Goal: Communication & Community: Participate in discussion

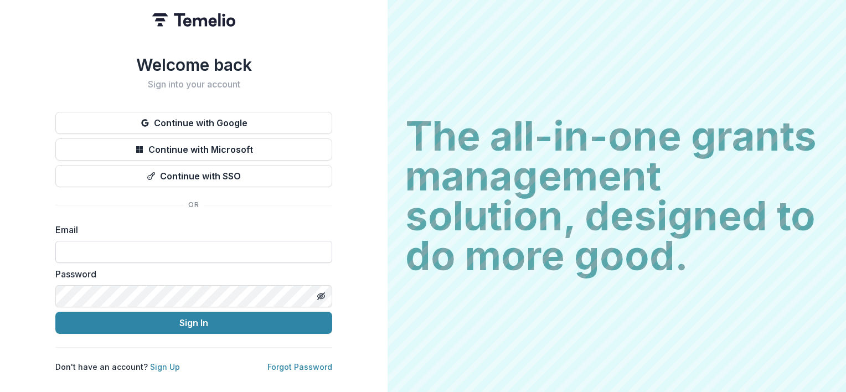
click at [185, 241] on input at bounding box center [193, 252] width 277 height 22
type input "**********"
click at [55, 312] on button "Sign In" at bounding box center [193, 323] width 277 height 22
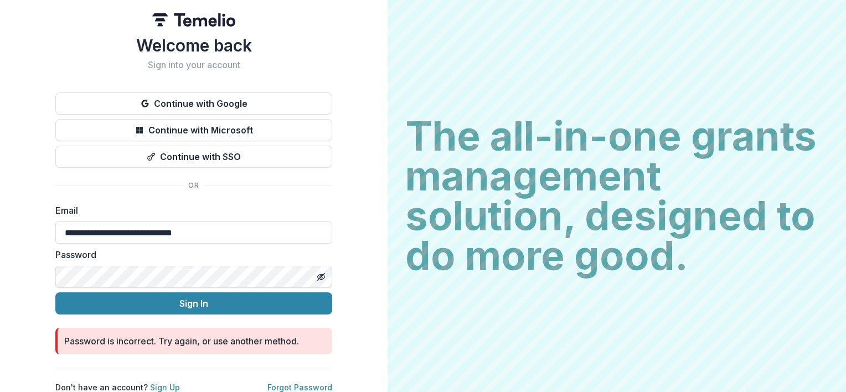
click at [55, 292] on button "Sign In" at bounding box center [193, 303] width 277 height 22
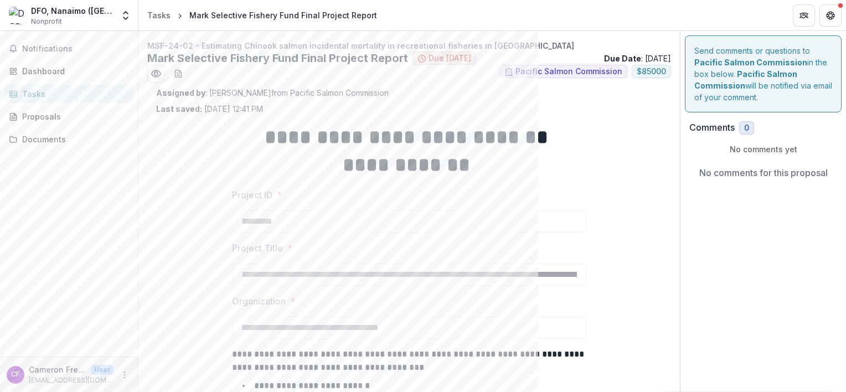
click at [751, 86] on div "Send comments or questions to Pacific Salmon Commission in the box below. Pacif…" at bounding box center [763, 73] width 157 height 77
click at [744, 127] on span "0" at bounding box center [746, 127] width 5 height 9
click at [754, 169] on p "No comments for this proposal" at bounding box center [763, 172] width 128 height 13
click at [753, 122] on div "Comments 0" at bounding box center [763, 127] width 148 height 13
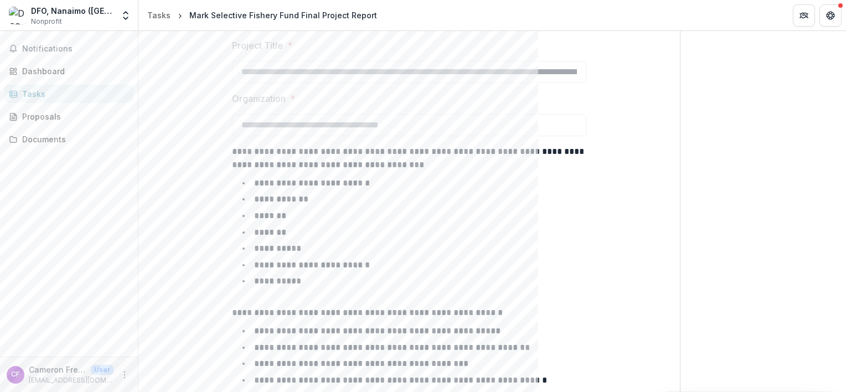
scroll to position [376, 0]
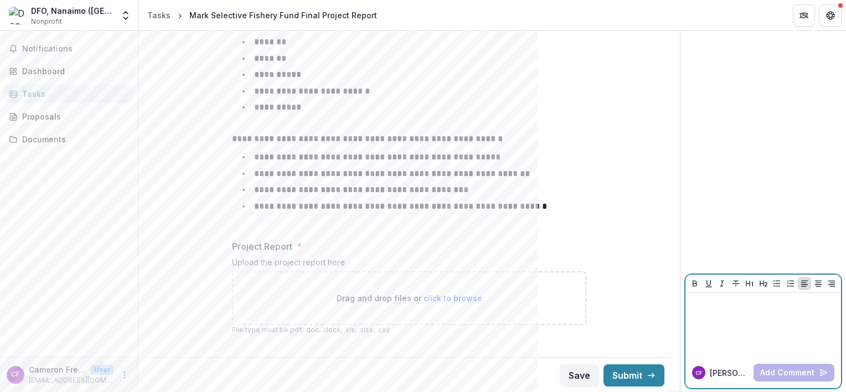
click at [734, 328] on div at bounding box center [763, 324] width 147 height 55
click at [724, 314] on div at bounding box center [763, 324] width 147 height 55
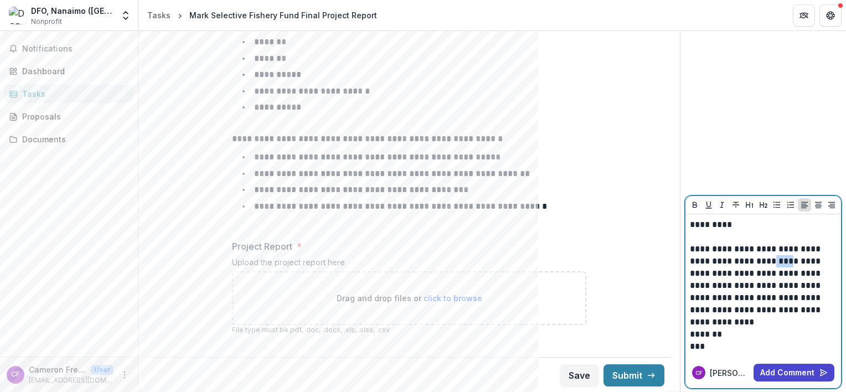
click at [771, 259] on p "**********" at bounding box center [763, 267] width 147 height 97
click at [790, 367] on button "Add Comment" at bounding box center [793, 373] width 81 height 18
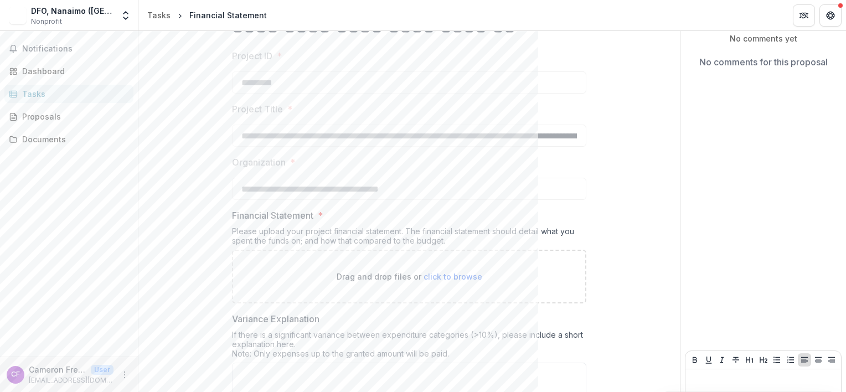
scroll to position [55, 0]
